Goal: Contribute content

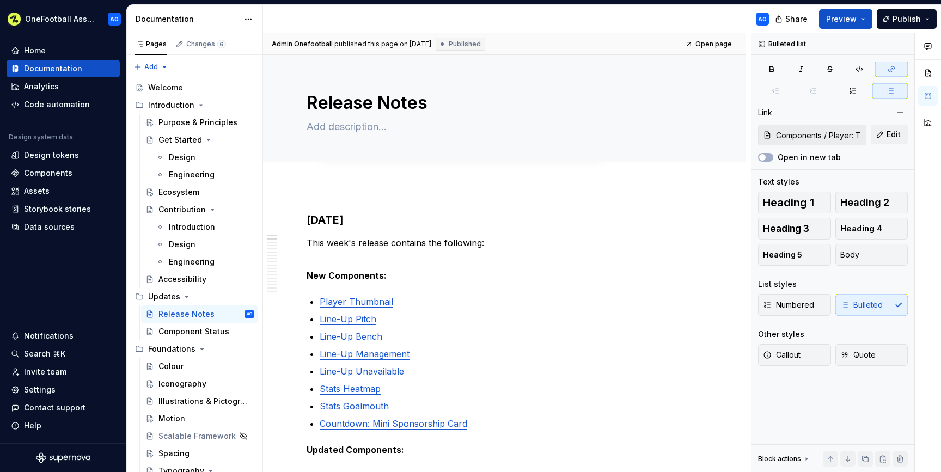
scroll to position [141, 0]
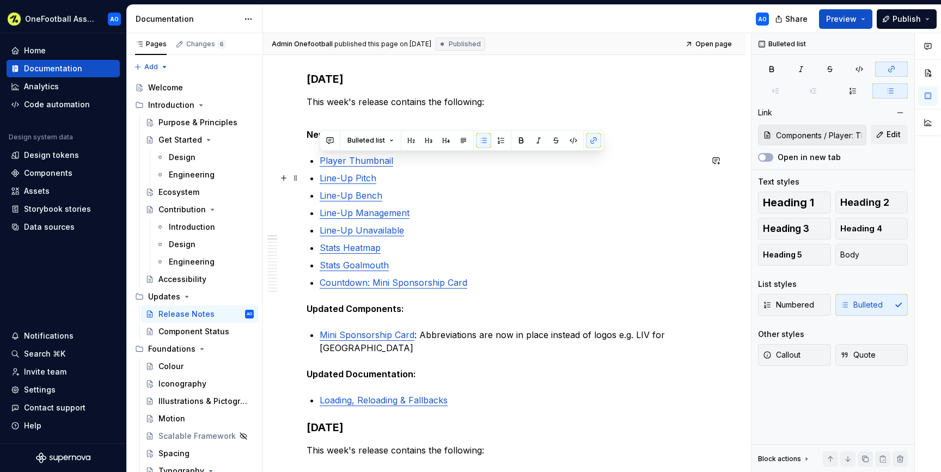
type input "Pitch / Line-up"
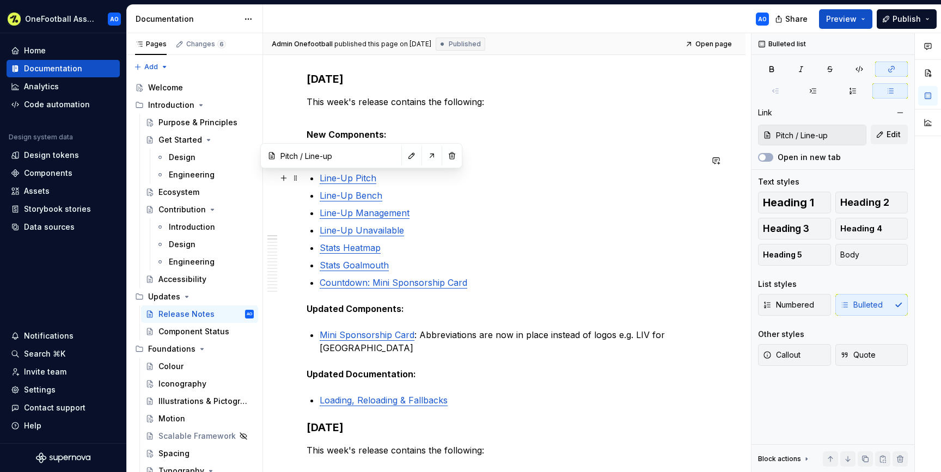
click at [350, 181] on link "Line-Up Pitch" at bounding box center [348, 178] width 57 height 11
click at [399, 182] on p "Line-Up Pitch" at bounding box center [511, 178] width 382 height 13
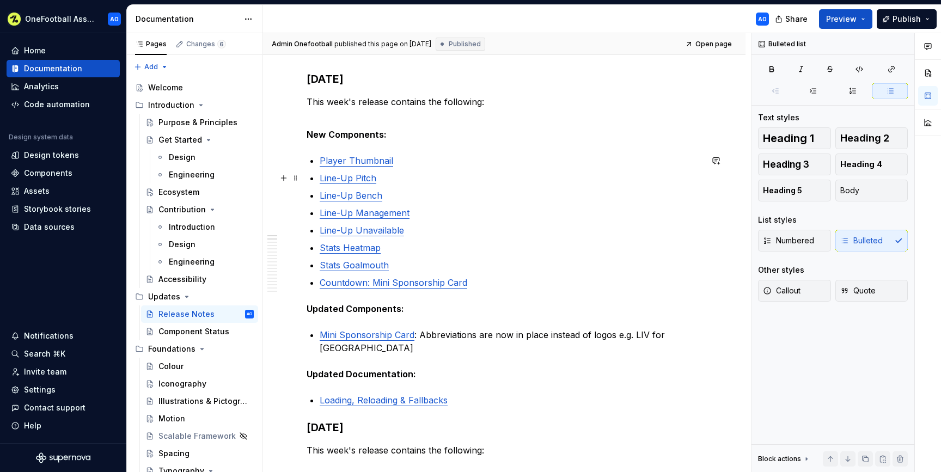
click at [362, 179] on link "Line-Up Pitch" at bounding box center [348, 178] width 57 height 11
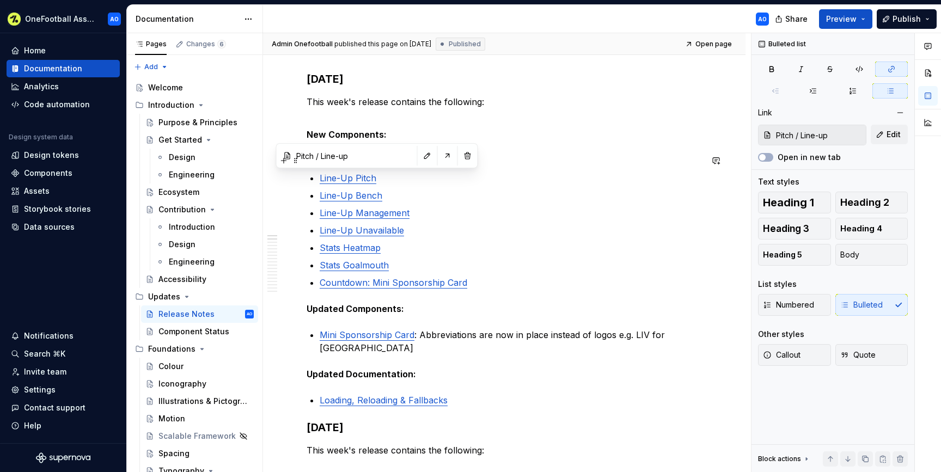
click at [391, 158] on div "Pitch / Line-up" at bounding box center [377, 156] width 197 height 20
click at [420, 157] on button "button" at bounding box center [427, 155] width 15 height 15
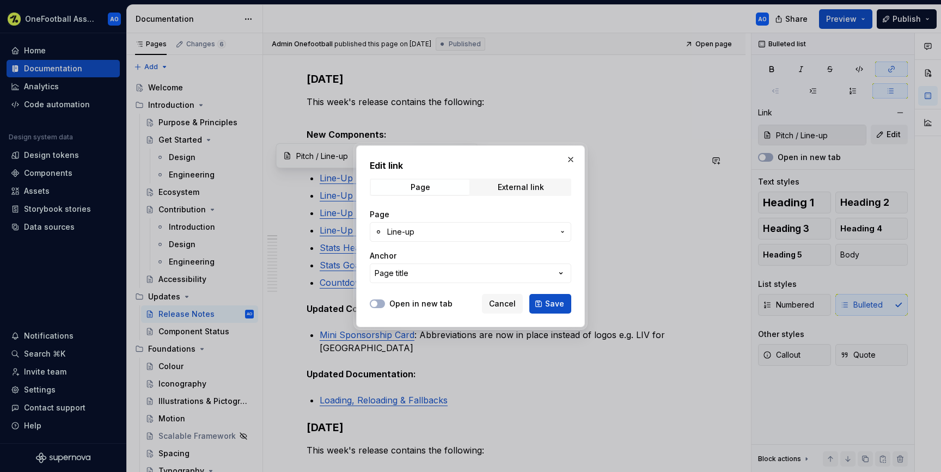
click at [416, 224] on button "Line-up" at bounding box center [470, 232] width 201 height 20
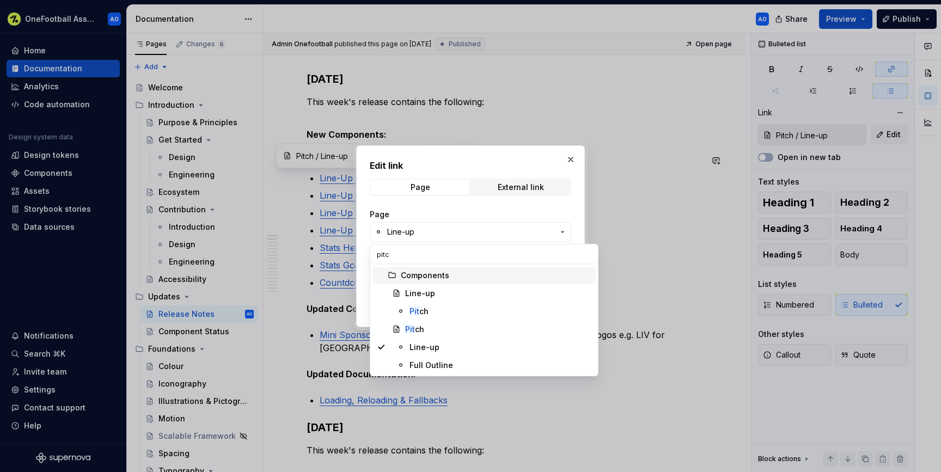
type input "pitch"
click at [415, 308] on mark "Pitch" at bounding box center [418, 311] width 19 height 9
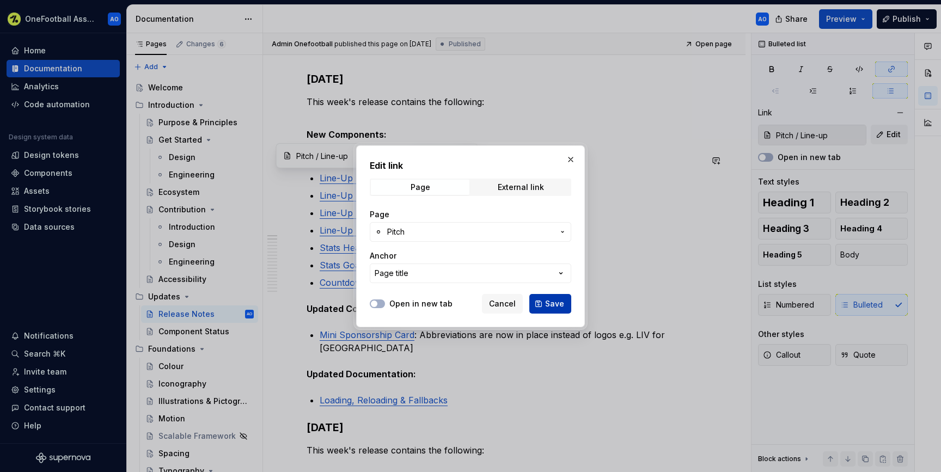
click at [555, 296] on button "Save" at bounding box center [550, 304] width 42 height 20
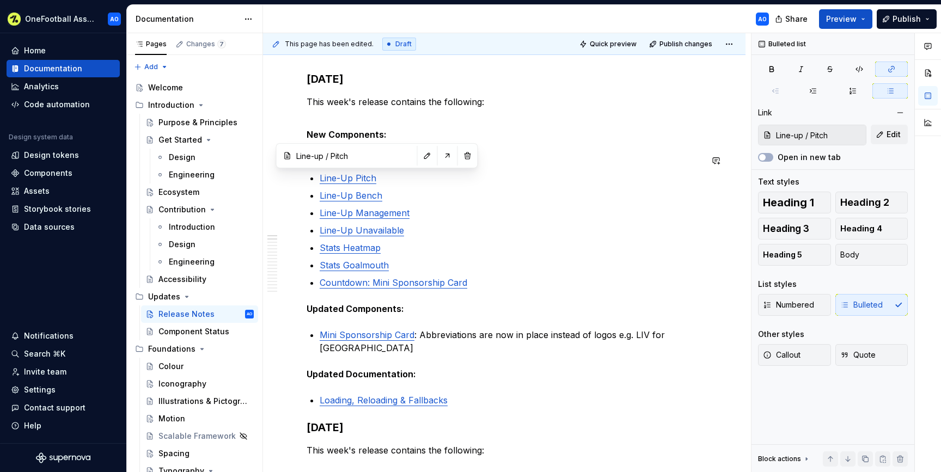
type input "Line-up / Pitch"
click at [907, 20] on span "Publish" at bounding box center [906, 19] width 28 height 11
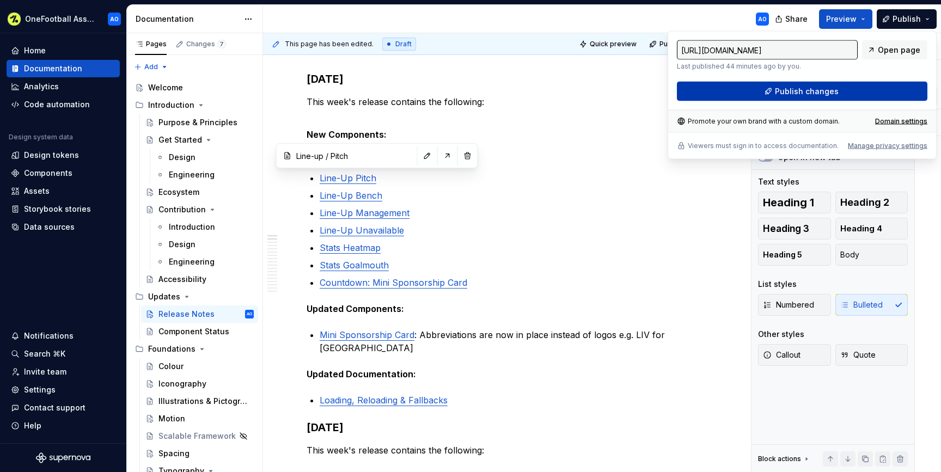
click at [808, 88] on span "Publish changes" at bounding box center [807, 91] width 64 height 11
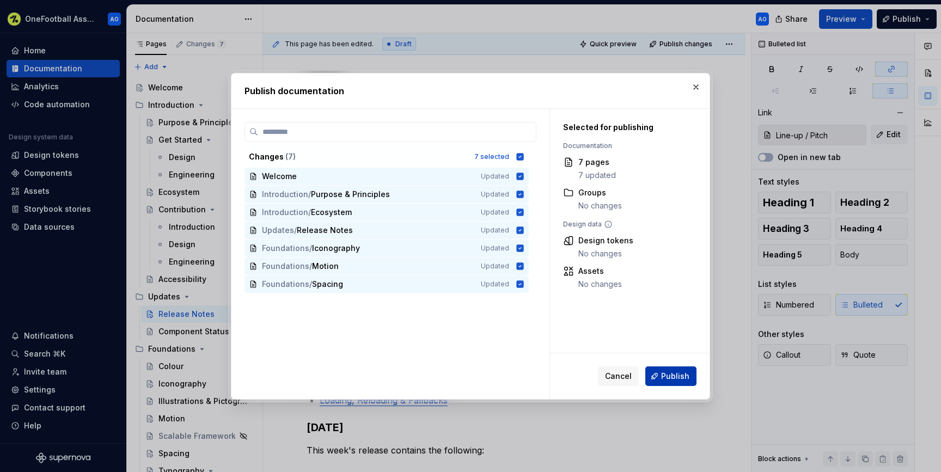
click at [676, 376] on span "Publish" at bounding box center [675, 376] width 28 height 11
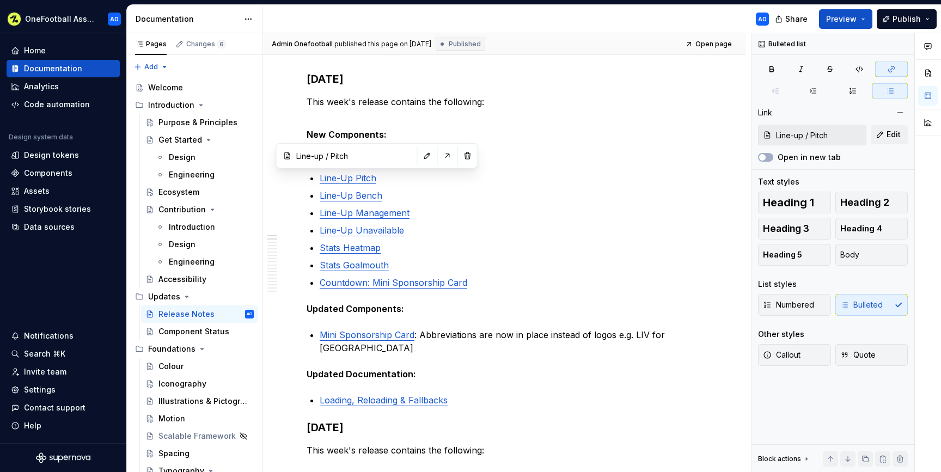
type textarea "*"
